Goal: Transaction & Acquisition: Purchase product/service

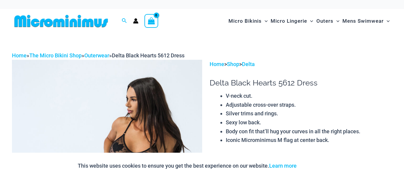
click at [85, 22] on img at bounding box center [61, 20] width 98 height 13
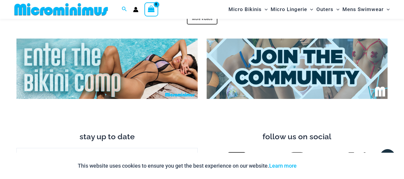
scroll to position [2057, 0]
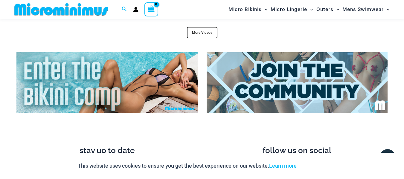
click at [281, 83] on img at bounding box center [297, 82] width 181 height 60
